Goal: Task Accomplishment & Management: Use online tool/utility

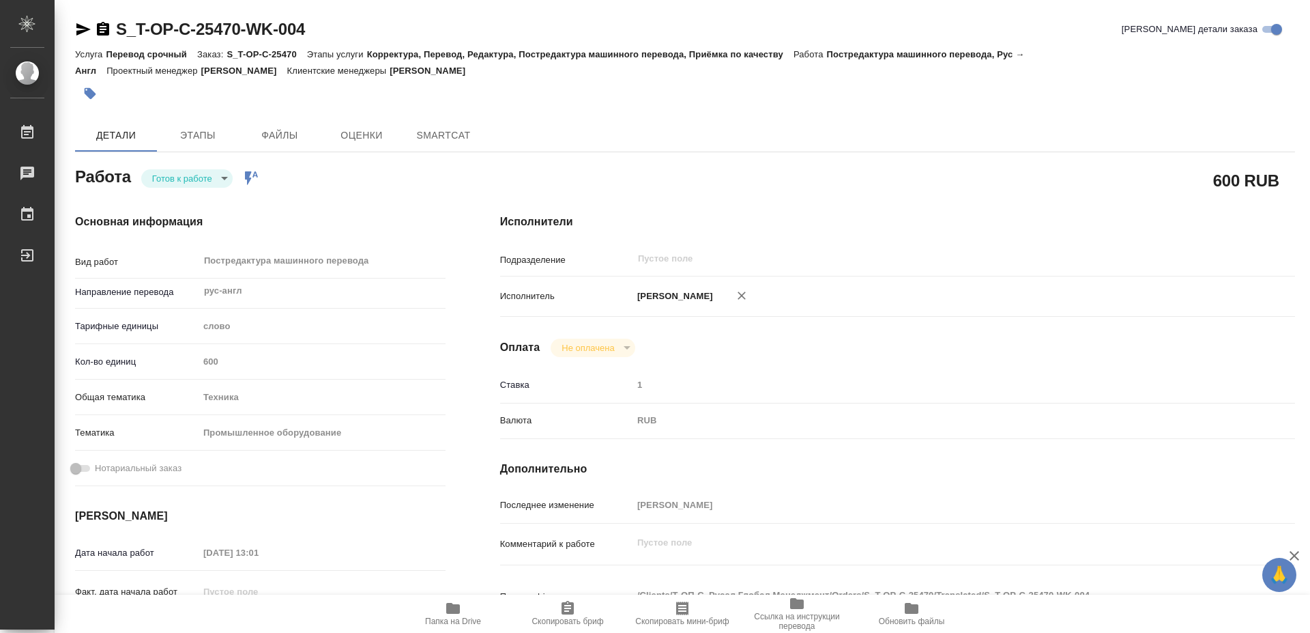
type textarea "x"
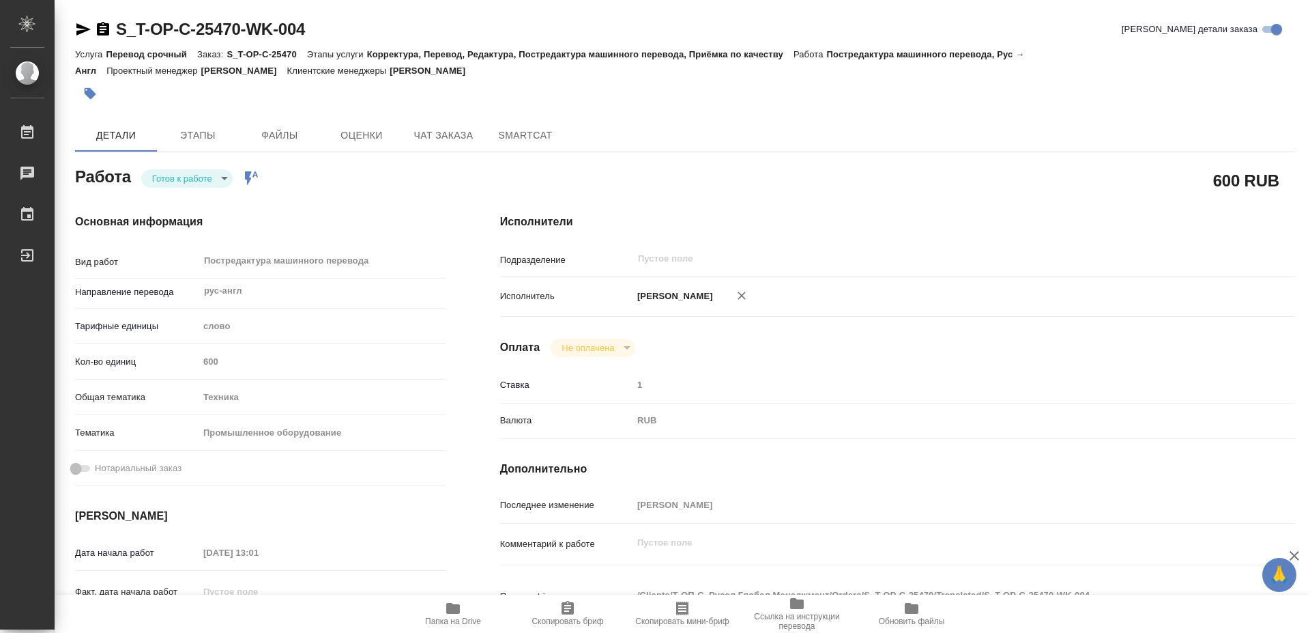
type textarea "x"
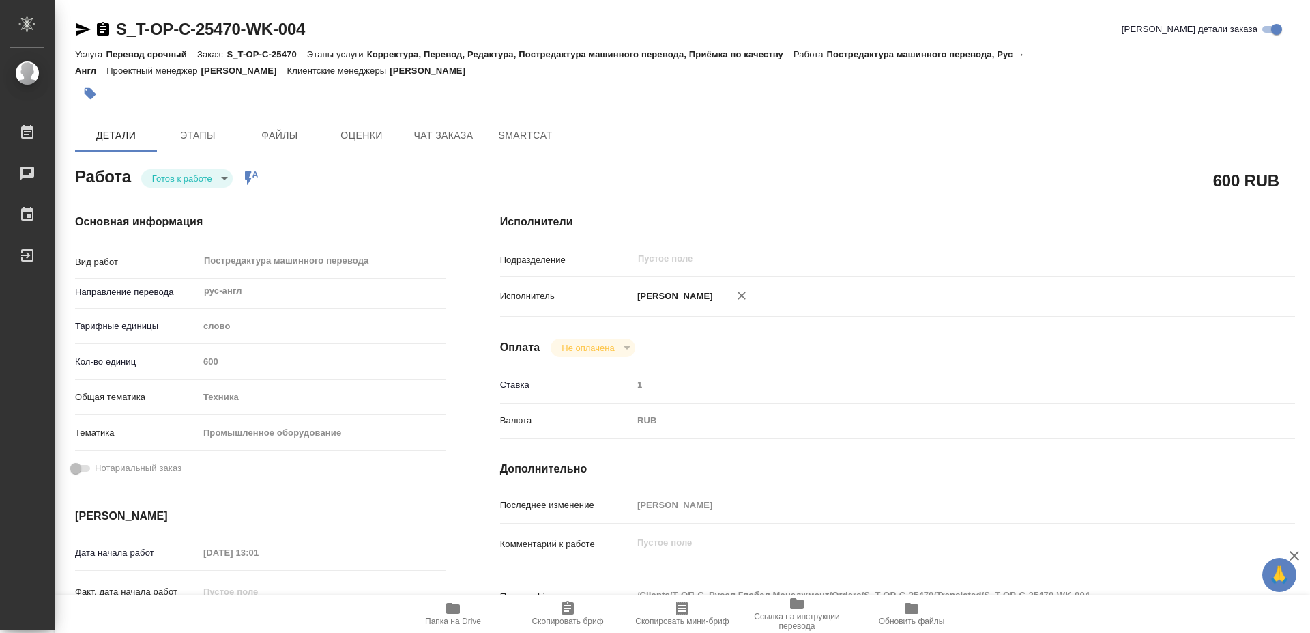
click at [459, 619] on span "Папка на Drive" at bounding box center [453, 621] width 56 height 10
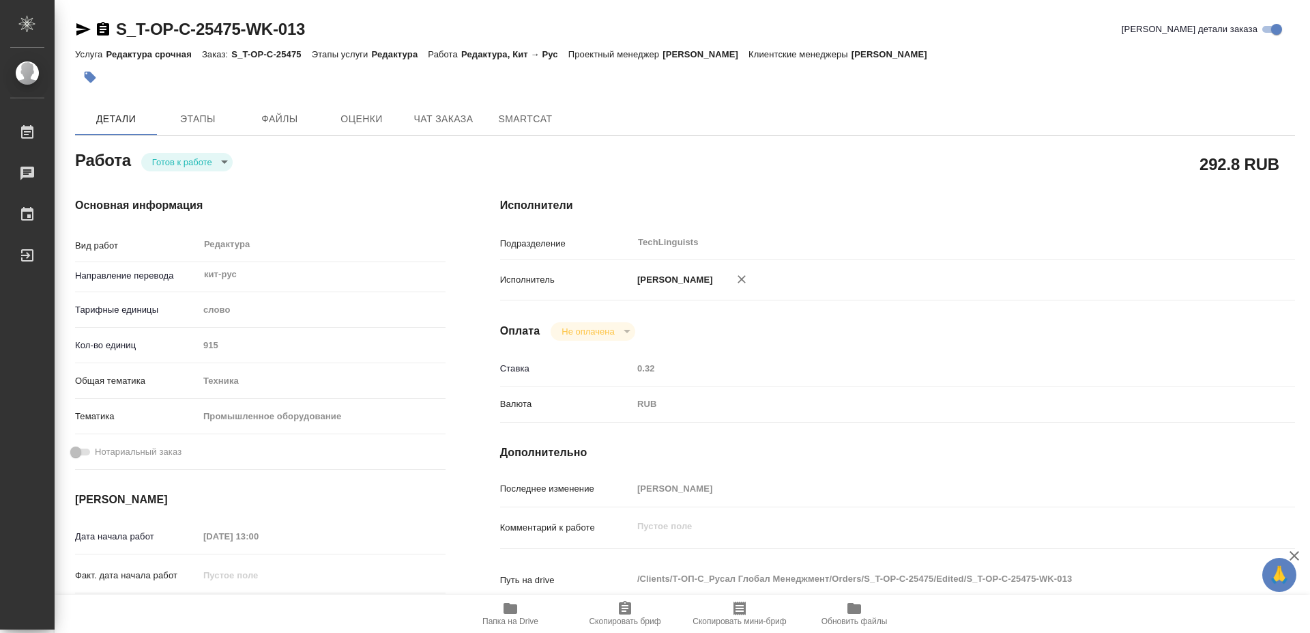
click at [620, 614] on icon "button" at bounding box center [625, 608] width 16 height 16
type textarea "x"
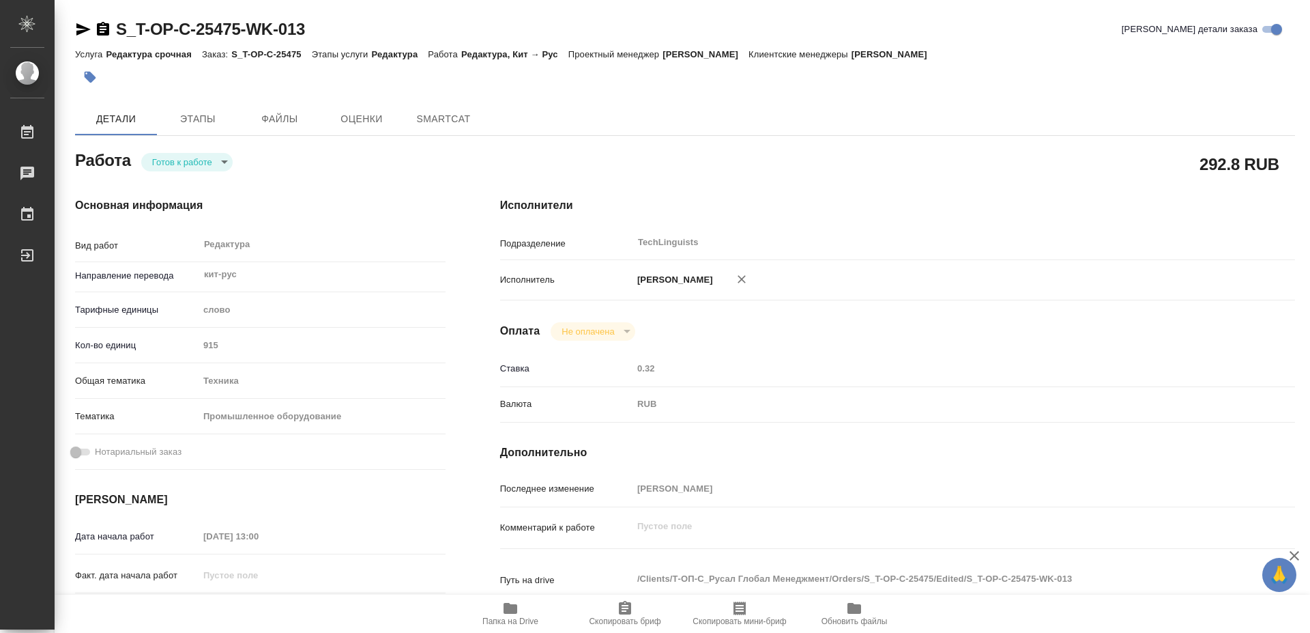
type textarea "x"
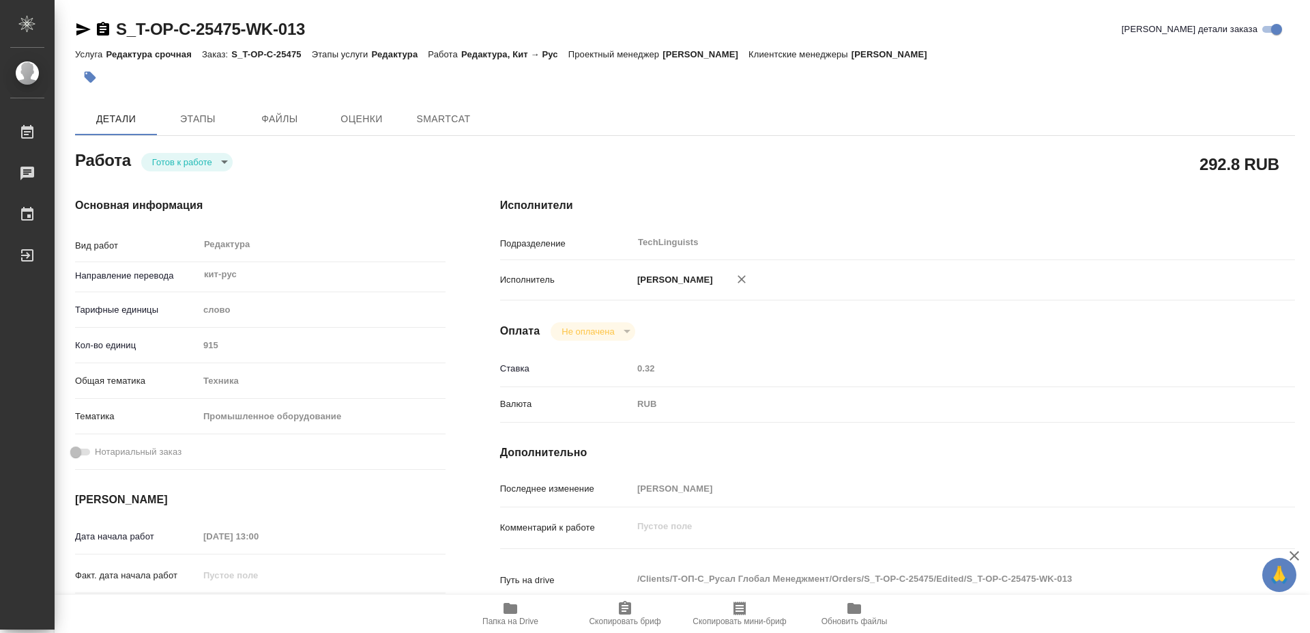
type textarea "x"
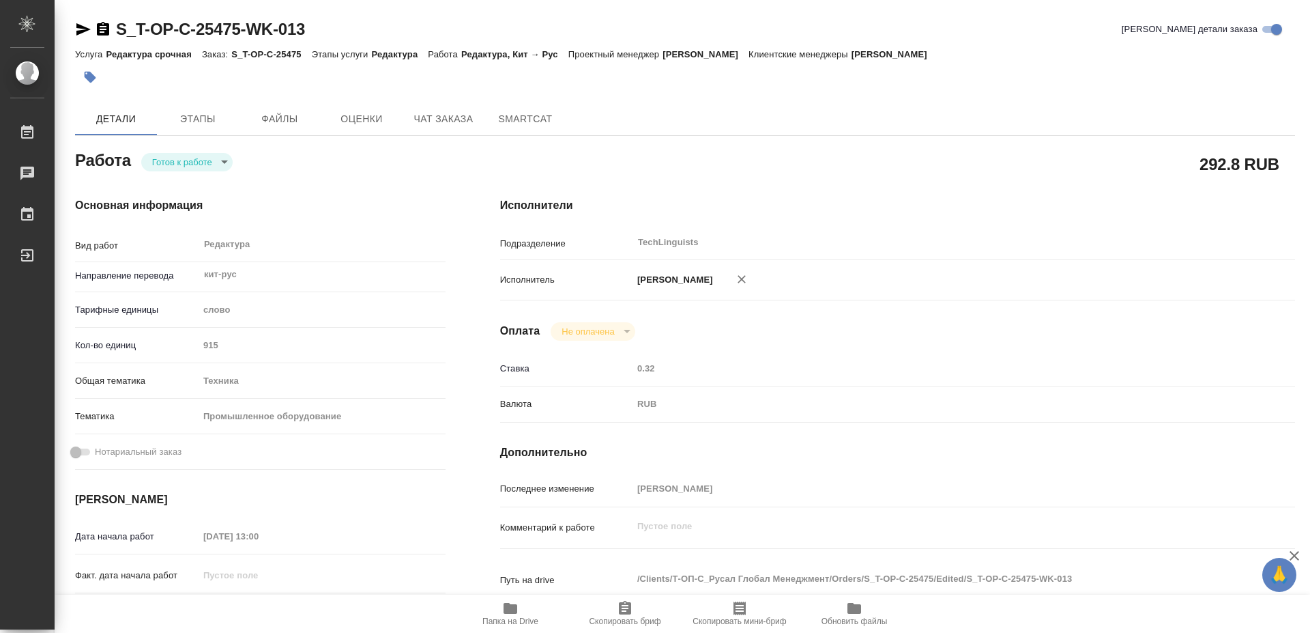
type textarea "x"
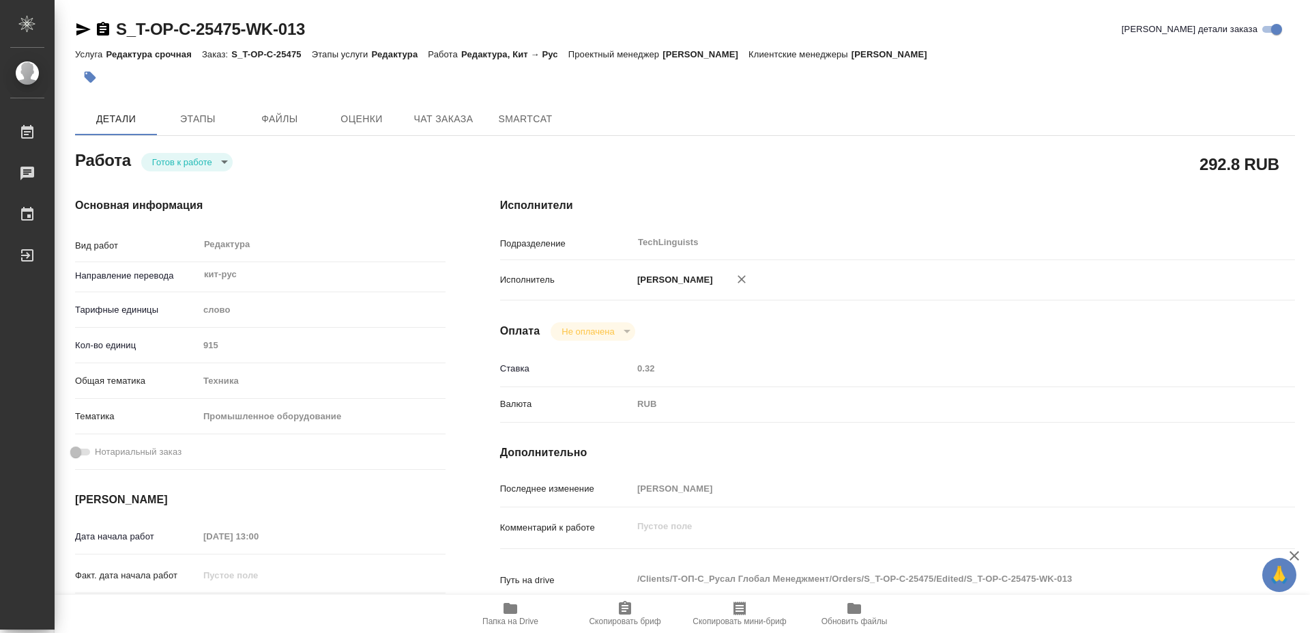
type textarea "x"
click at [513, 607] on icon "button" at bounding box center [511, 608] width 14 height 11
